Goal: Check status: Check status

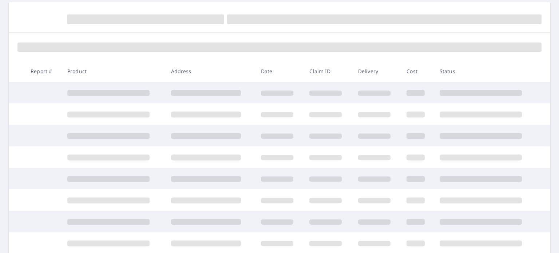
scroll to position [109, 0]
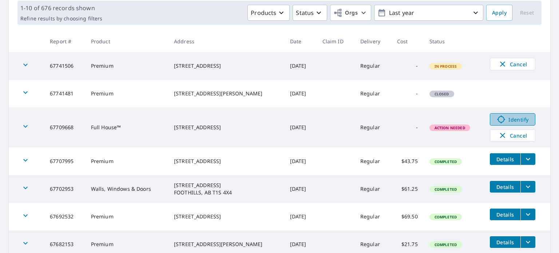
click at [507, 120] on span "Identify" at bounding box center [513, 119] width 36 height 9
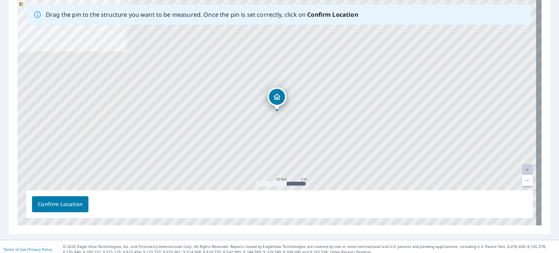
scroll to position [123, 0]
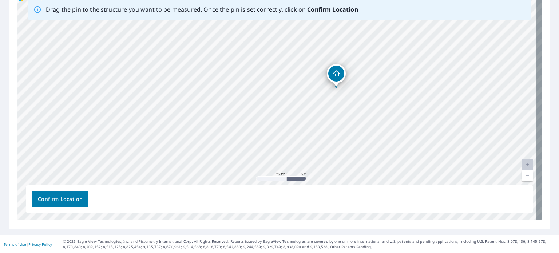
drag, startPoint x: 348, startPoint y: 79, endPoint x: 407, endPoint y: 60, distance: 62.1
click at [407, 60] on div "[STREET_ADDRESS]" at bounding box center [279, 106] width 524 height 228
drag, startPoint x: 378, startPoint y: 119, endPoint x: 379, endPoint y: 108, distance: 11.4
click at [379, 108] on div "[STREET_ADDRESS]" at bounding box center [279, 106] width 524 height 228
drag, startPoint x: 333, startPoint y: 63, endPoint x: 233, endPoint y: 138, distance: 125.9
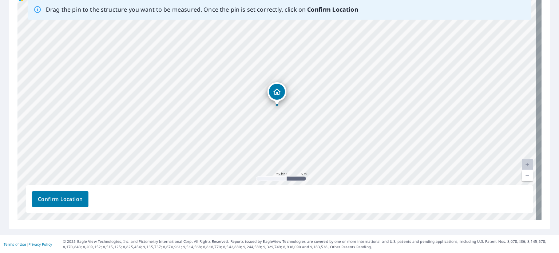
click at [57, 198] on span "Confirm Location" at bounding box center [60, 199] width 45 height 9
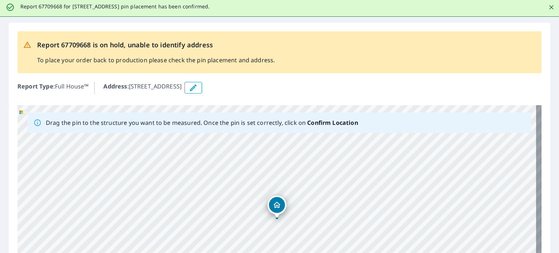
scroll to position [0, 0]
